Goal: Transaction & Acquisition: Purchase product/service

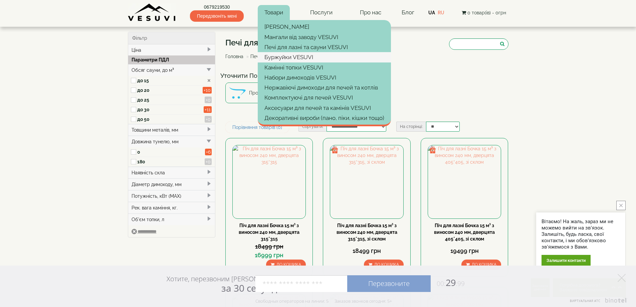
click at [285, 54] on link "Буржуйки VESUVI" at bounding box center [324, 57] width 133 height 10
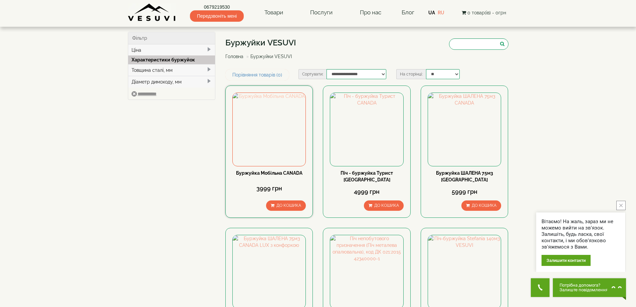
click at [279, 138] on img at bounding box center [269, 129] width 73 height 73
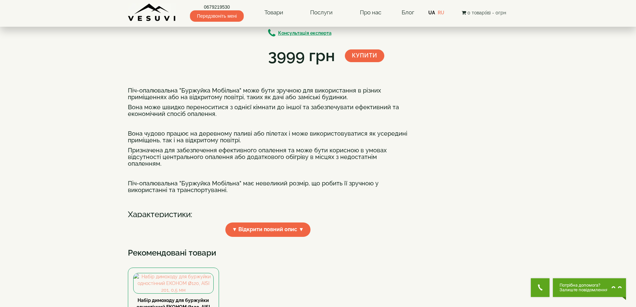
scroll to position [67, 0]
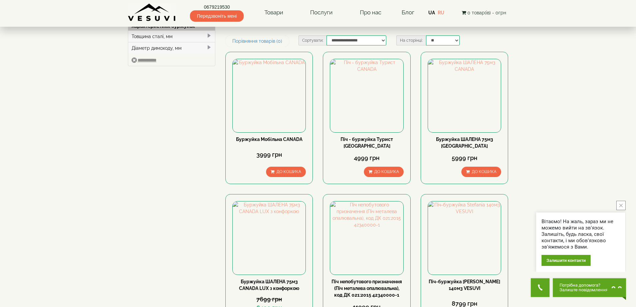
scroll to position [33, 0]
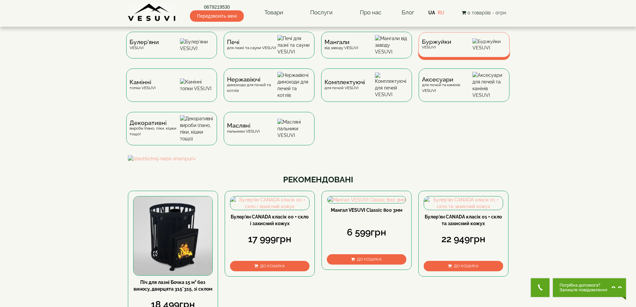
click at [430, 44] on span "Буржуйки" at bounding box center [437, 41] width 30 height 5
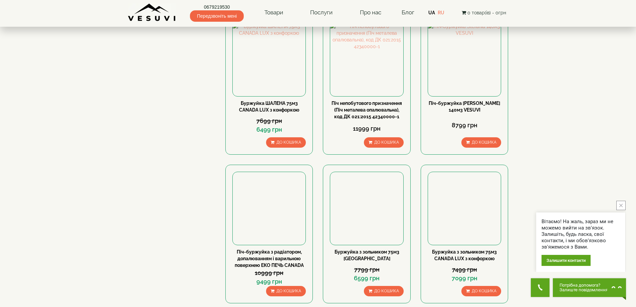
scroll to position [200, 0]
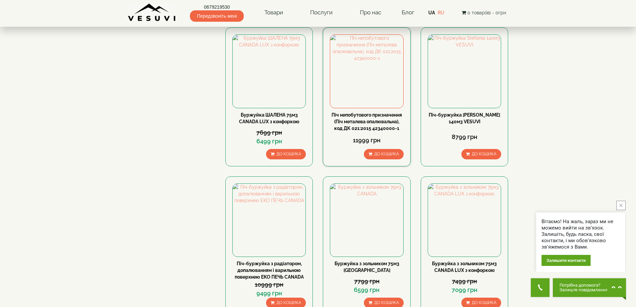
click at [378, 119] on link "Піч непобутового призначення (Піч металева опалювальна), код ДК 021:2015 423400…" at bounding box center [366, 121] width 70 height 19
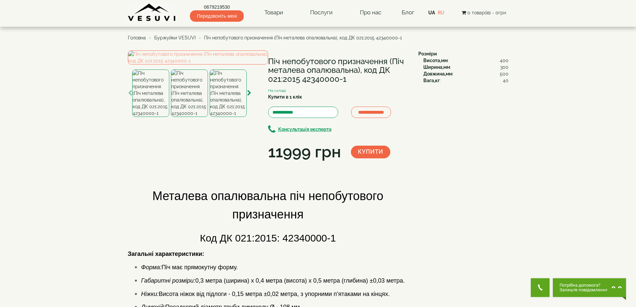
click at [196, 117] on img at bounding box center [189, 92] width 37 height 47
click at [222, 117] on img at bounding box center [228, 92] width 37 height 47
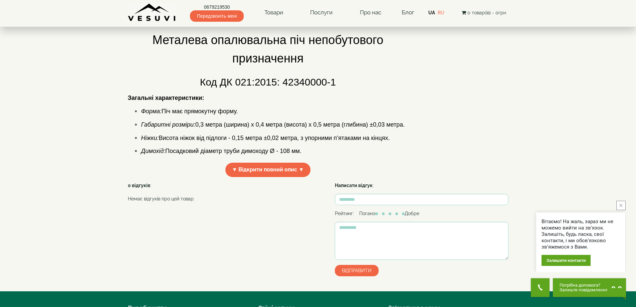
scroll to position [200, 0]
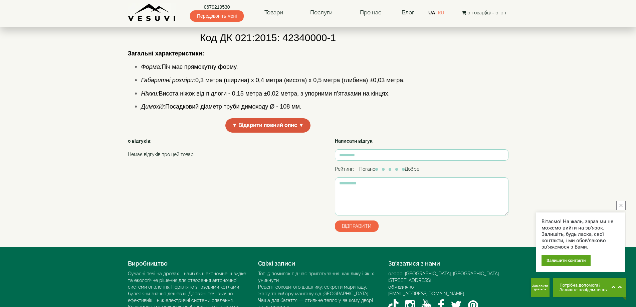
click at [248, 132] on span "▼ Відкрити повний опис ▼" at bounding box center [267, 125] width 85 height 14
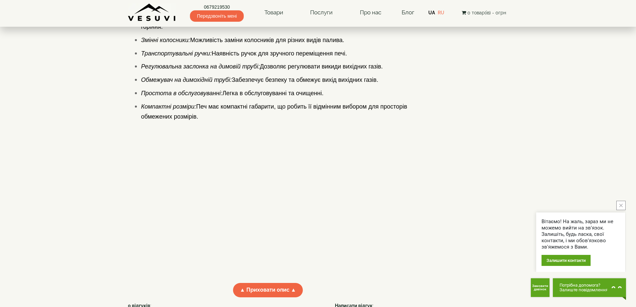
scroll to position [601, 0]
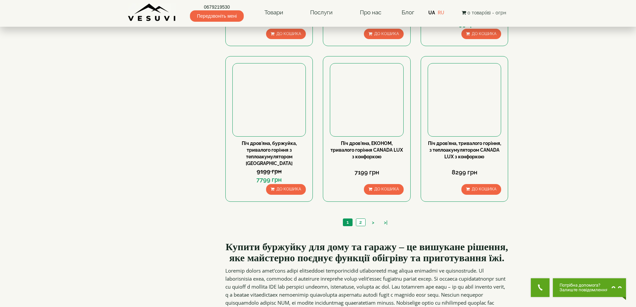
scroll to position [667, 0]
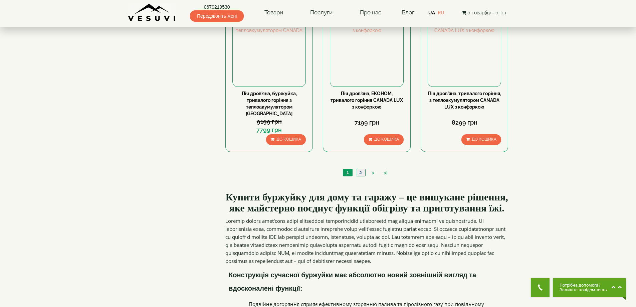
click at [359, 169] on link "2" at bounding box center [360, 172] width 9 height 7
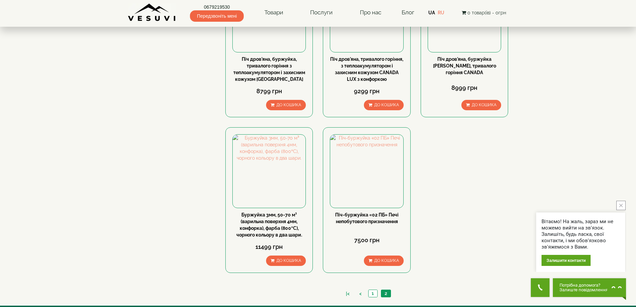
scroll to position [161, 0]
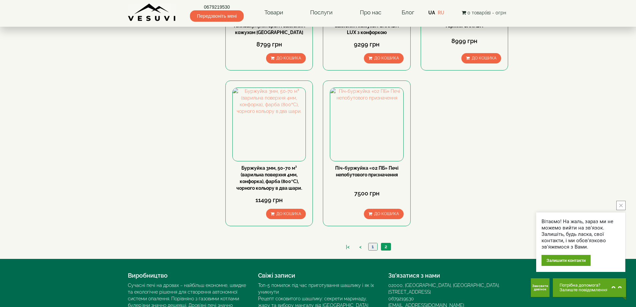
click at [371, 244] on link "1" at bounding box center [372, 246] width 9 height 7
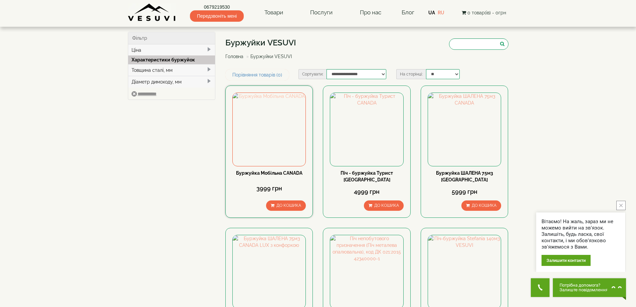
click at [261, 148] on img at bounding box center [269, 129] width 73 height 73
